Goal: Check status: Check status

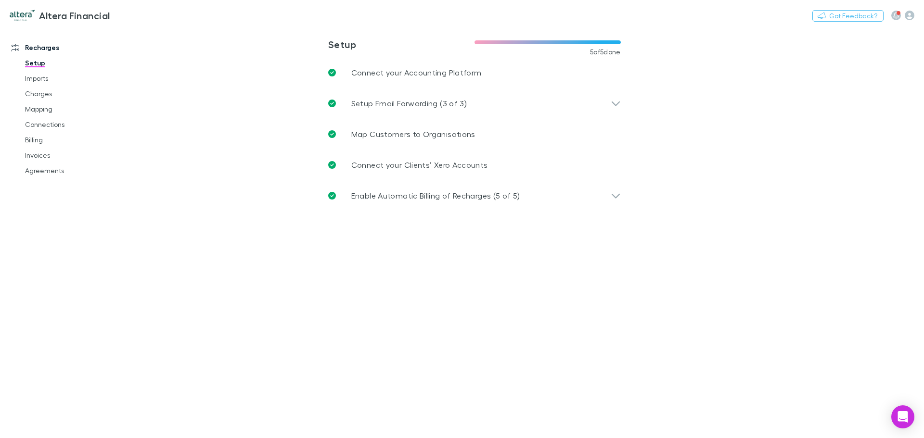
click at [45, 111] on link "Mapping" at bounding box center [72, 109] width 114 height 15
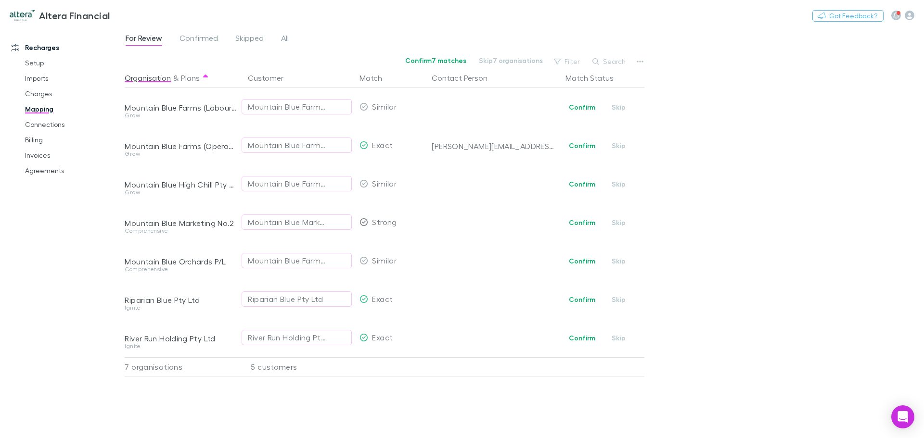
click at [41, 124] on link "Connections" at bounding box center [72, 124] width 114 height 15
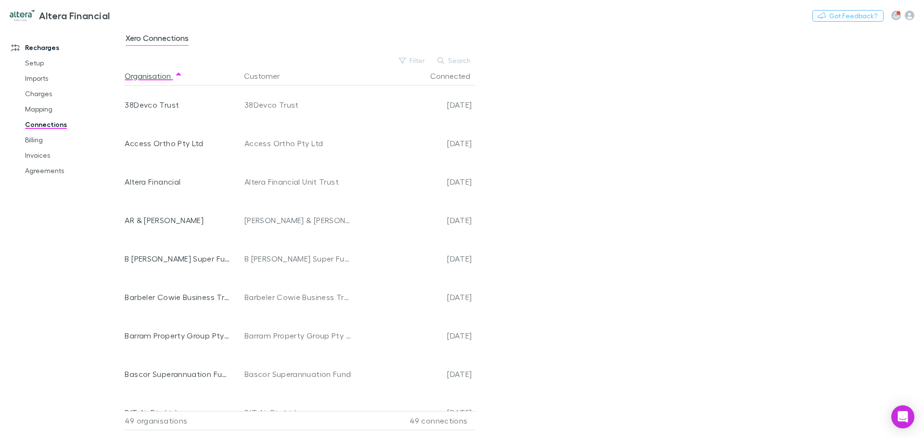
click at [29, 140] on link "Billing" at bounding box center [72, 139] width 114 height 15
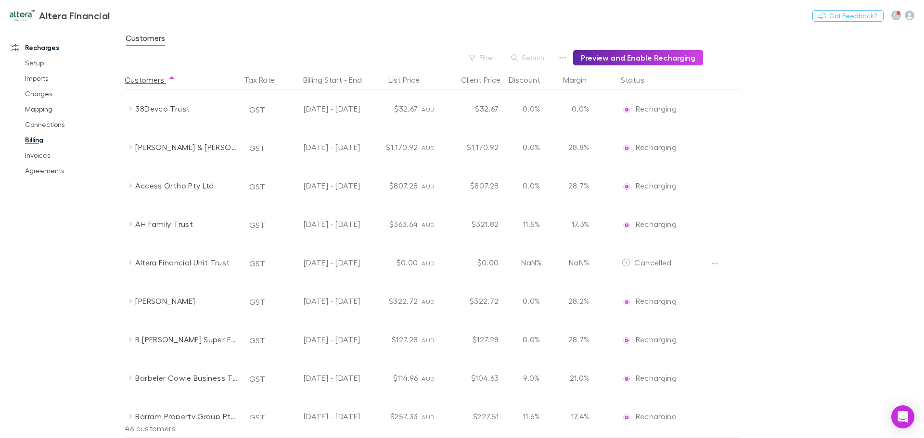
click at [635, 77] on button "Status" at bounding box center [638, 79] width 35 height 19
click at [151, 83] on button "Customers" at bounding box center [150, 79] width 51 height 19
click at [919, 288] on main "Customers Filter Search Preview and Enable Recharging Customers Tax Rate Billin…" at bounding box center [524, 232] width 799 height 411
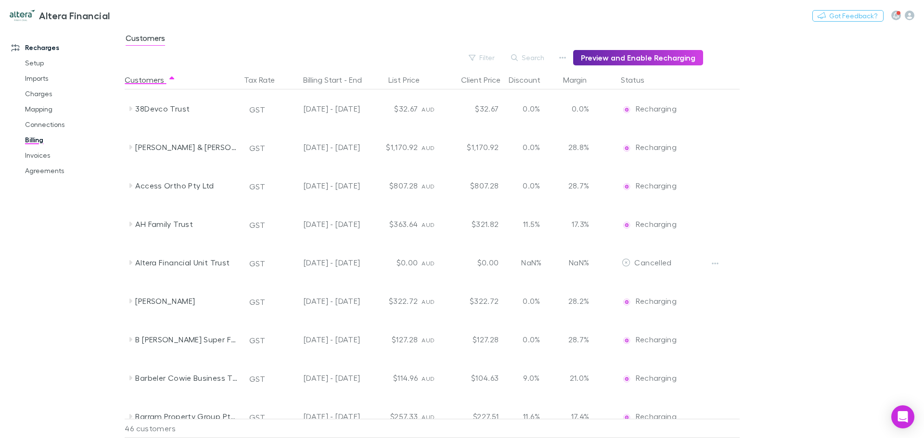
drag, startPoint x: 918, startPoint y: 274, endPoint x: 918, endPoint y: 292, distance: 18.3
click at [918, 292] on main "Customers Filter Search Preview and Enable Recharging Customers Tax Rate Billin…" at bounding box center [524, 232] width 799 height 411
click at [748, 428] on div "46 customers" at bounding box center [444, 428] width 654 height 19
drag, startPoint x: 915, startPoint y: 366, endPoint x: 883, endPoint y: 345, distance: 38.0
click at [915, 368] on main "Customers Filter Search Preview and Enable Recharging Customers Tax Rate Billin…" at bounding box center [524, 232] width 799 height 411
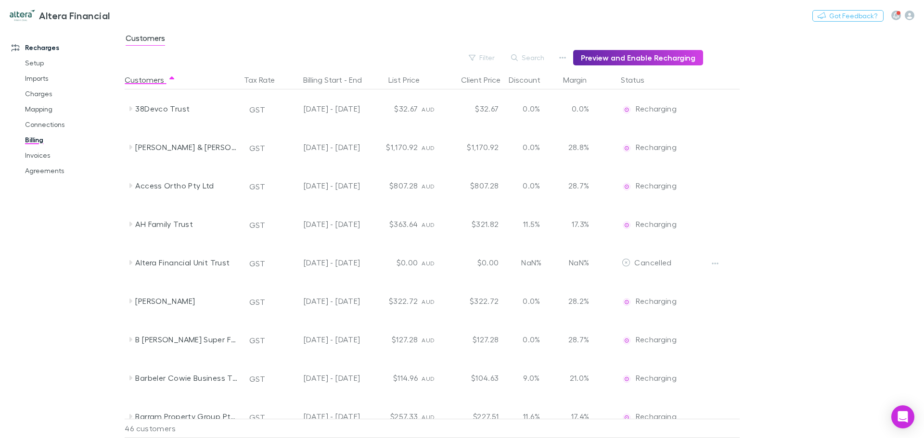
drag, startPoint x: 48, startPoint y: 288, endPoint x: 52, endPoint y: 280, distance: 8.8
click at [52, 281] on div "Recharges Setup Imports Charges Mapping Connections Billing Invoices Agreements" at bounding box center [66, 230] width 132 height 400
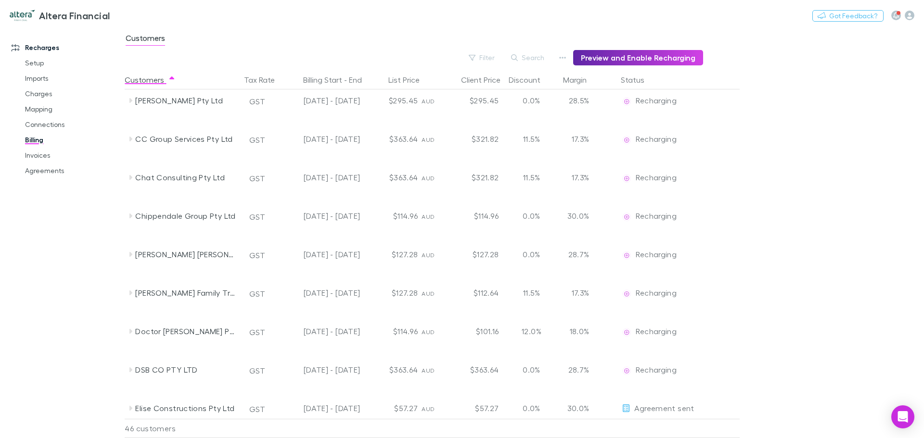
click at [629, 77] on button "Status" at bounding box center [638, 79] width 35 height 19
click at [845, 183] on main "Customers Filter Search Preview and Enable Recharging Customers Tax Rate Billin…" at bounding box center [524, 232] width 799 height 411
click at [905, 327] on main "Customers Filter Search Preview and Enable Recharging Customers Tax Rate Billin…" at bounding box center [524, 232] width 799 height 411
drag, startPoint x: 755, startPoint y: 270, endPoint x: 725, endPoint y: 218, distance: 59.5
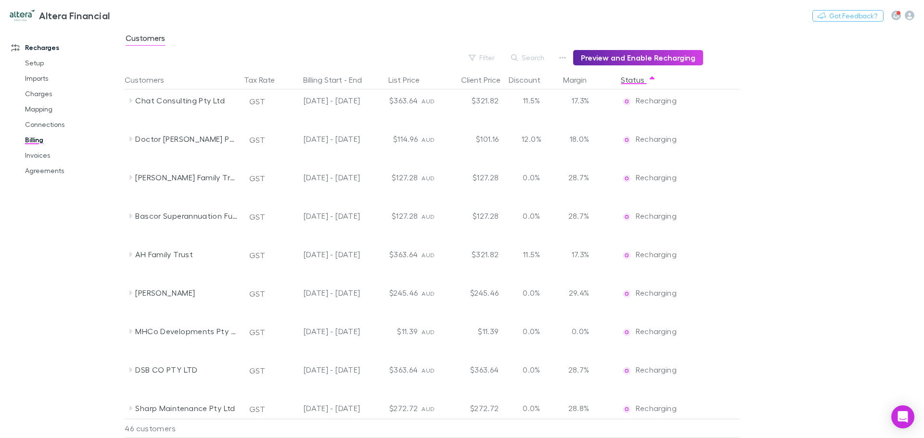
drag, startPoint x: 744, startPoint y: 199, endPoint x: 745, endPoint y: 172, distance: 27.0
click at [744, 159] on div "[PERSON_NAME] Family Trust GST [DATE] - [DATE] $127.28 AUD $127.28 0.0% 28.7% R…" at bounding box center [452, 177] width 654 height 38
drag, startPoint x: 742, startPoint y: 157, endPoint x: 751, endPoint y: 167, distance: 13.6
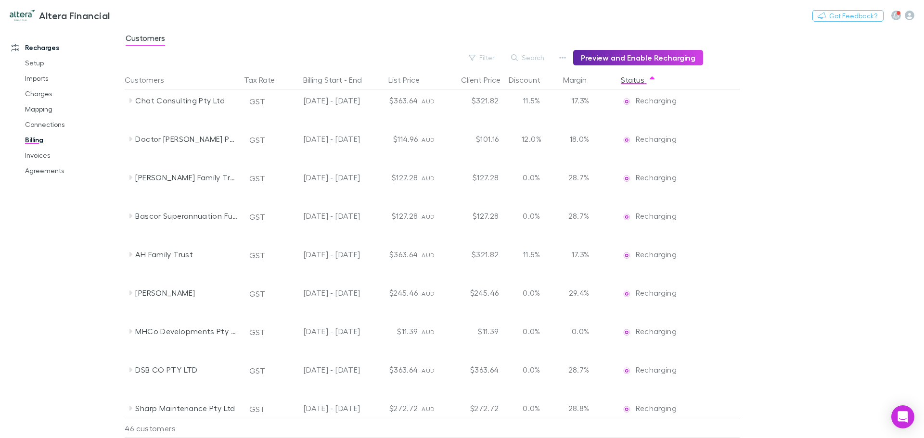
click at [38, 140] on link "Billing" at bounding box center [72, 139] width 114 height 15
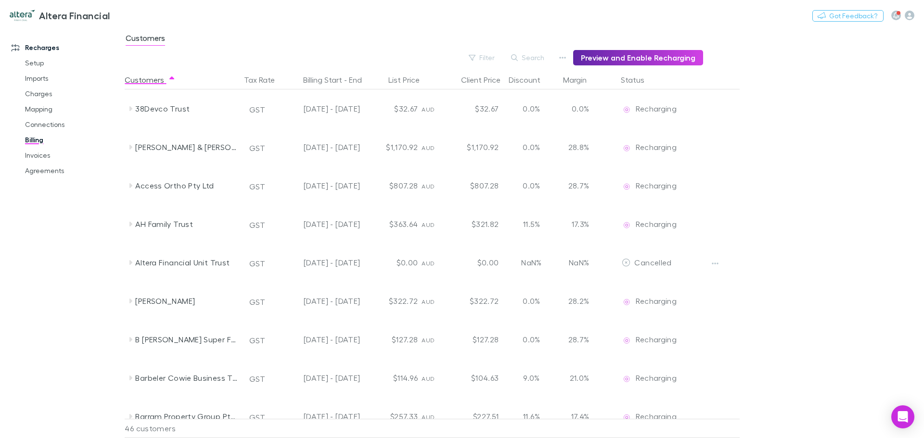
click at [628, 80] on button "Status" at bounding box center [638, 79] width 35 height 19
click at [640, 78] on button "Status" at bounding box center [638, 79] width 35 height 19
click at [896, 15] on icon "button" at bounding box center [896, 15] width 6 height 7
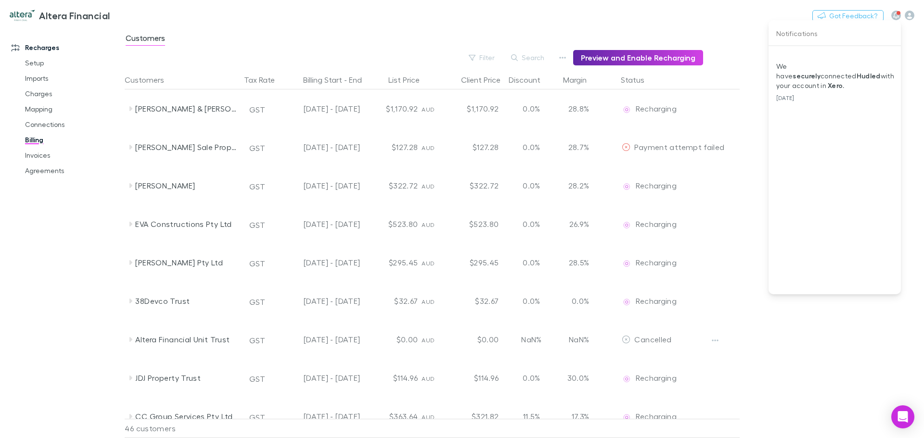
click at [734, 40] on div at bounding box center [462, 219] width 924 height 438
